Goal: Check status

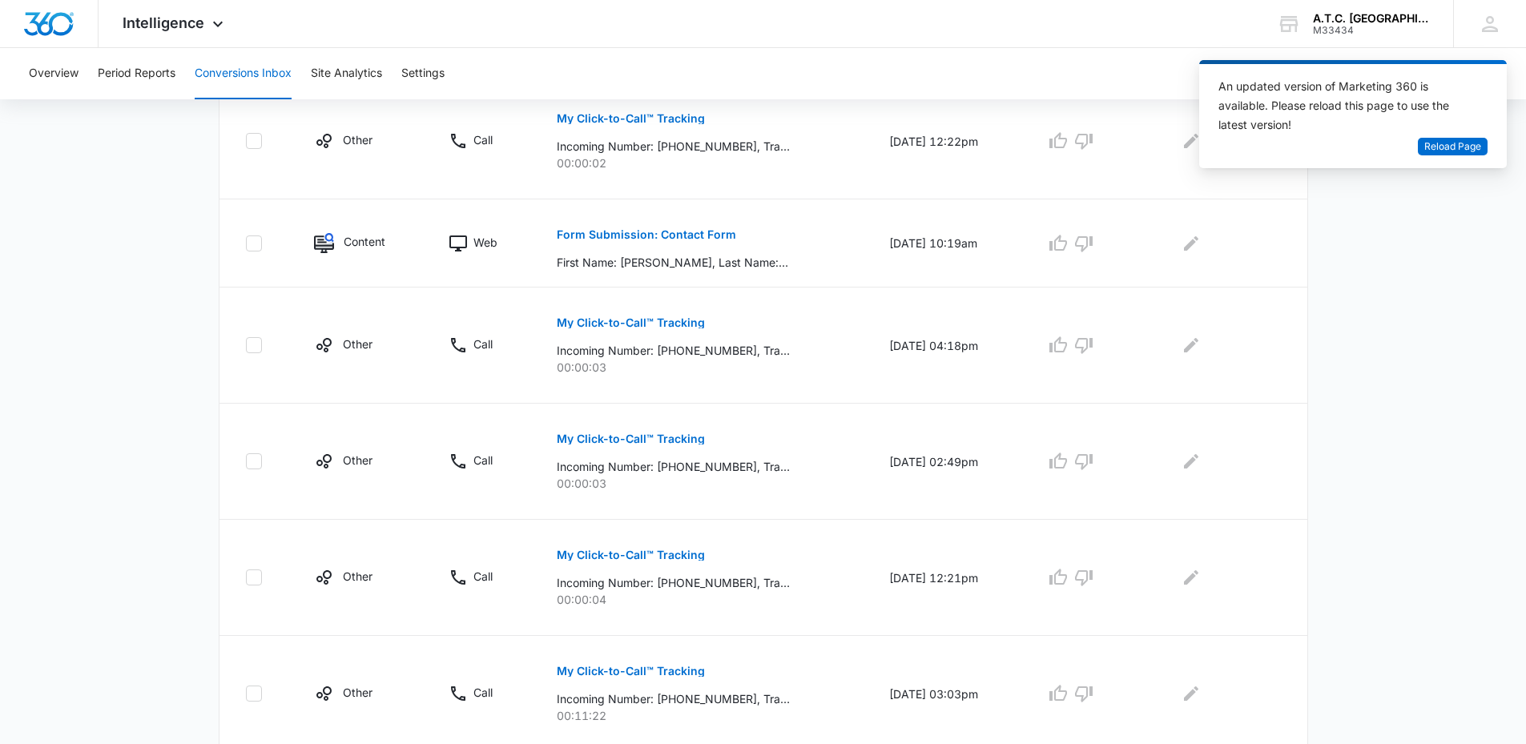
click at [1420, 429] on main "Filters [DATE] [DATE] New Conversion [DATE] Su Mo Tu We Th Fr Sa 29 30 1 2 3 4 …" at bounding box center [763, 466] width 1526 height 1545
click at [749, 234] on div "Form Submission: Contact Form First Name: [PERSON_NAME], Last Name: [PERSON_NAM…" at bounding box center [704, 243] width 294 height 55
click at [909, 44] on div "Intelligence Apps Reputation Websites Forms CRM Email Social Content Ads Intell…" at bounding box center [763, 24] width 1526 height 48
click at [1457, 46] on div "AM [PERSON_NAME] [PERSON_NAME][EMAIL_ADDRESS][DOMAIN_NAME] My Profile Notificat…" at bounding box center [1489, 23] width 73 height 47
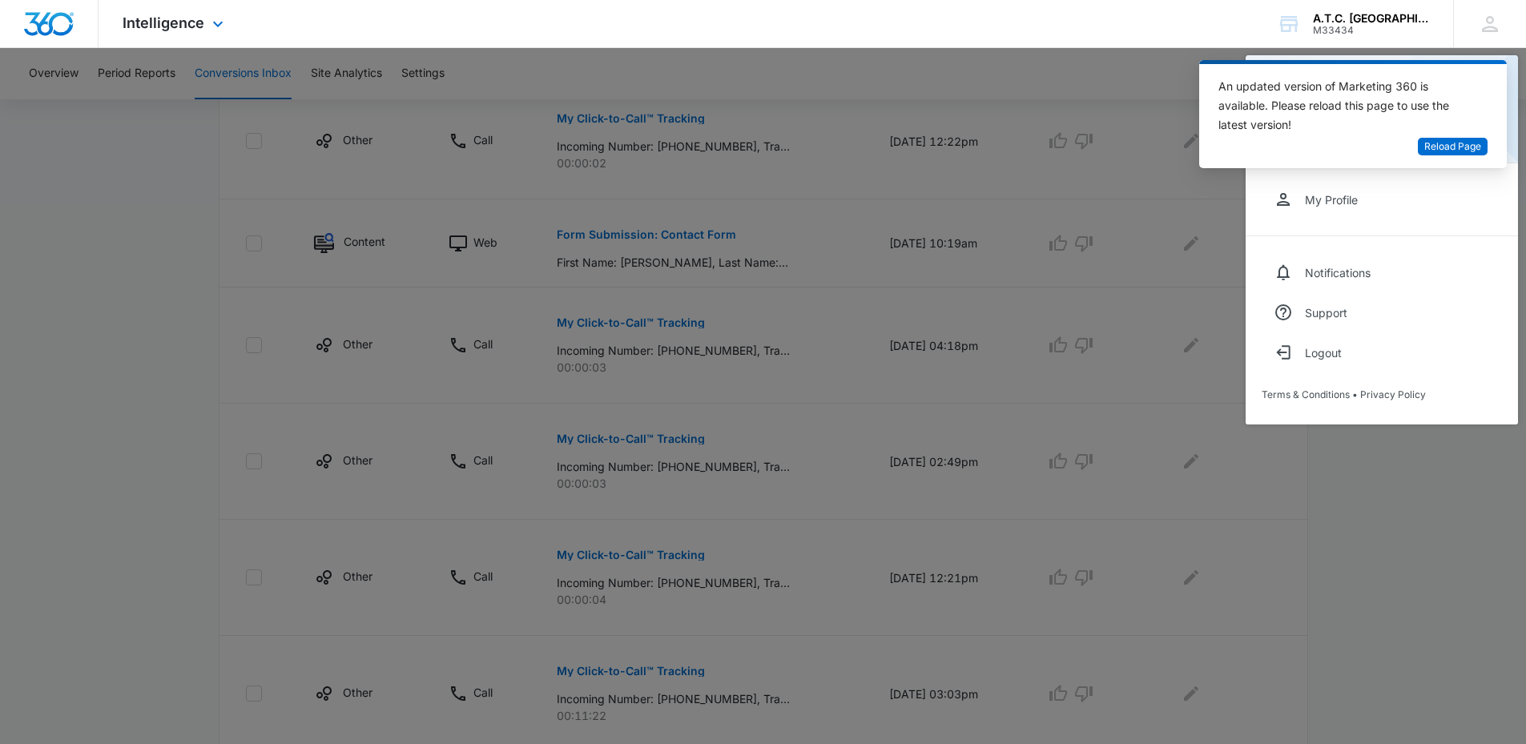
click at [1019, 38] on div "Intelligence Apps Reputation Websites Forms CRM Email Social Content Ads Intell…" at bounding box center [763, 24] width 1526 height 48
click at [1430, 141] on span "Reload Page" at bounding box center [1453, 146] width 57 height 15
